Goal: Information Seeking & Learning: Learn about a topic

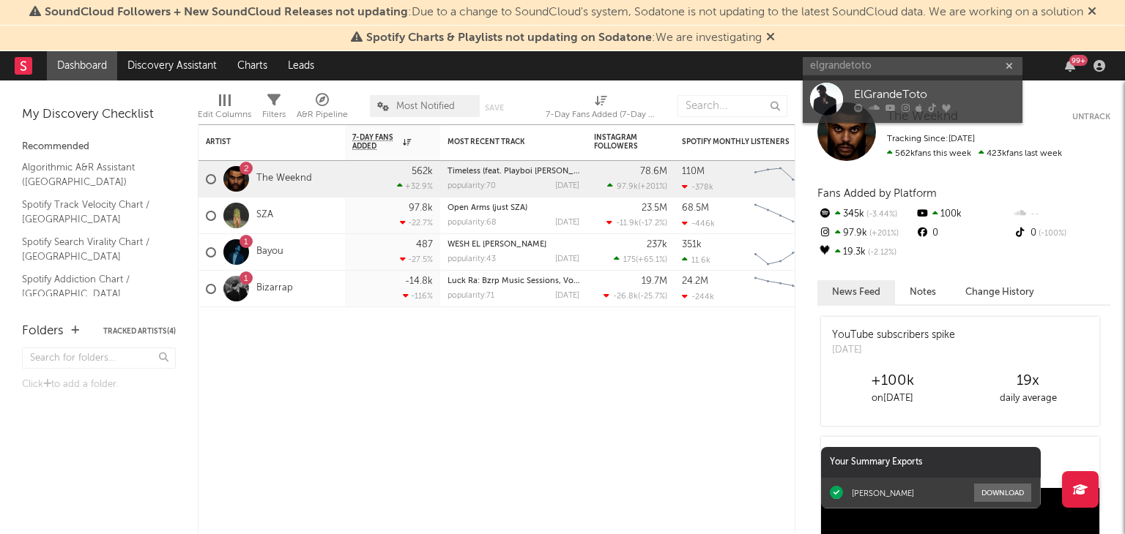
type input "elgrandetoto"
click at [947, 83] on link "ElGrandeToto" at bounding box center [912, 99] width 220 height 48
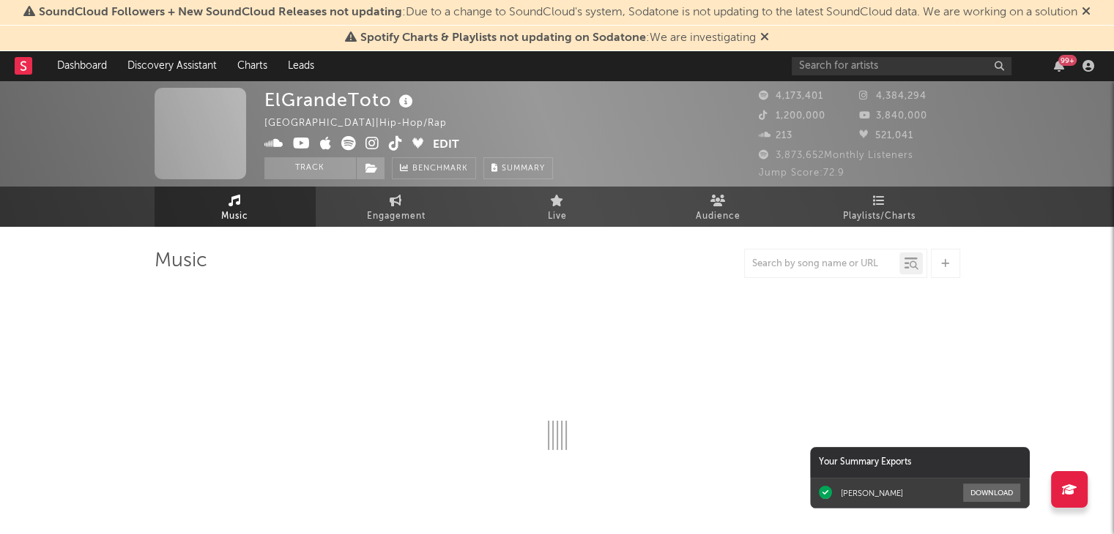
click at [1089, 8] on icon at bounding box center [1085, 11] width 9 height 12
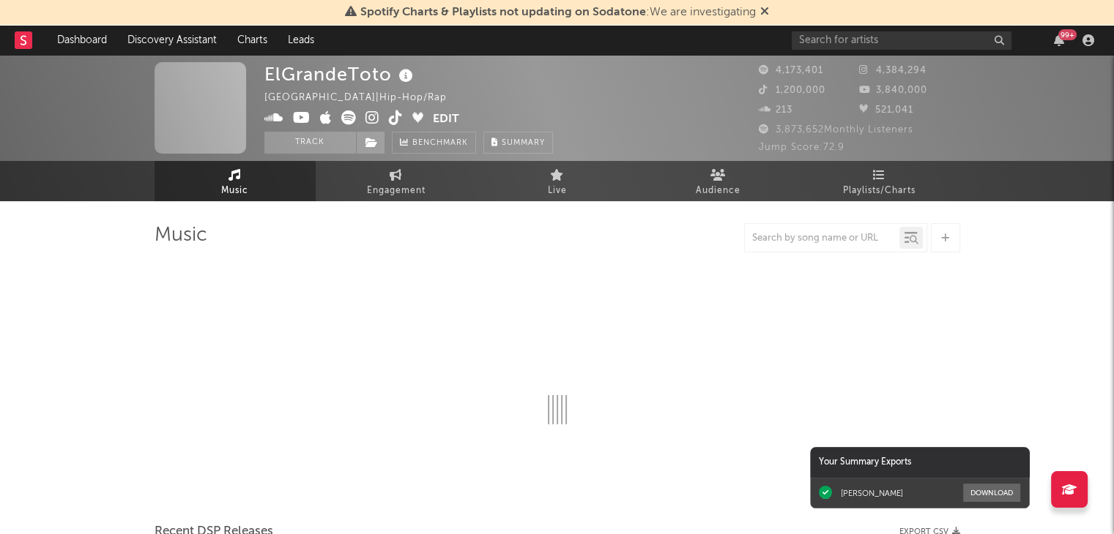
click at [764, 18] on span at bounding box center [764, 13] width 9 height 12
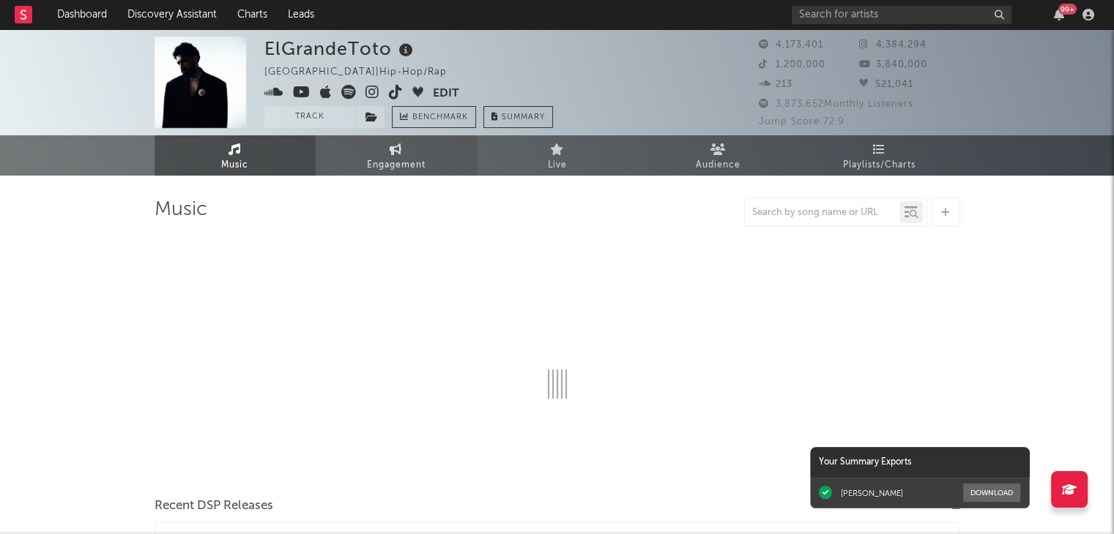
select select "6m"
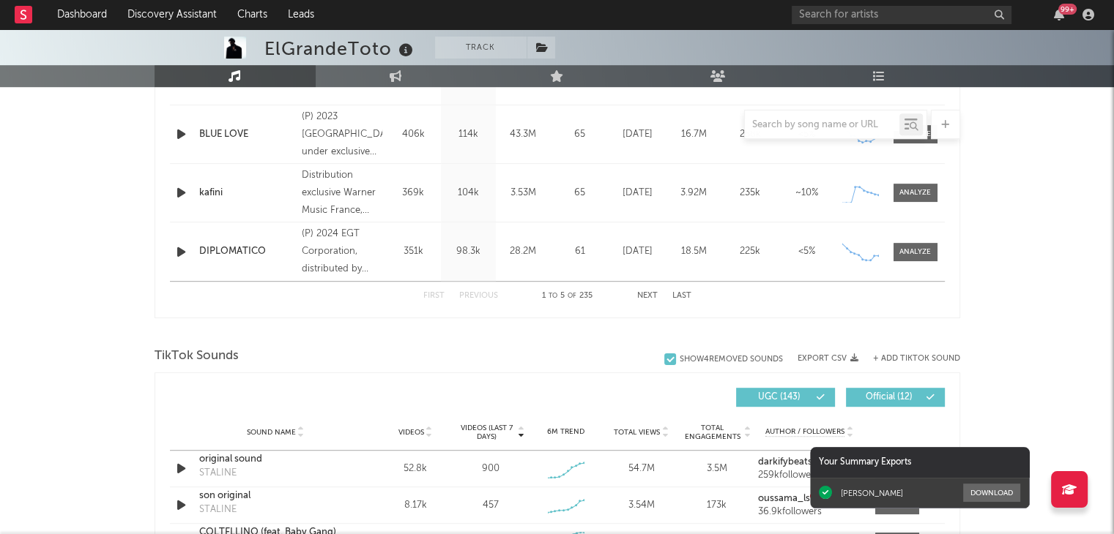
scroll to position [805, 0]
